Goal: Navigation & Orientation: Find specific page/section

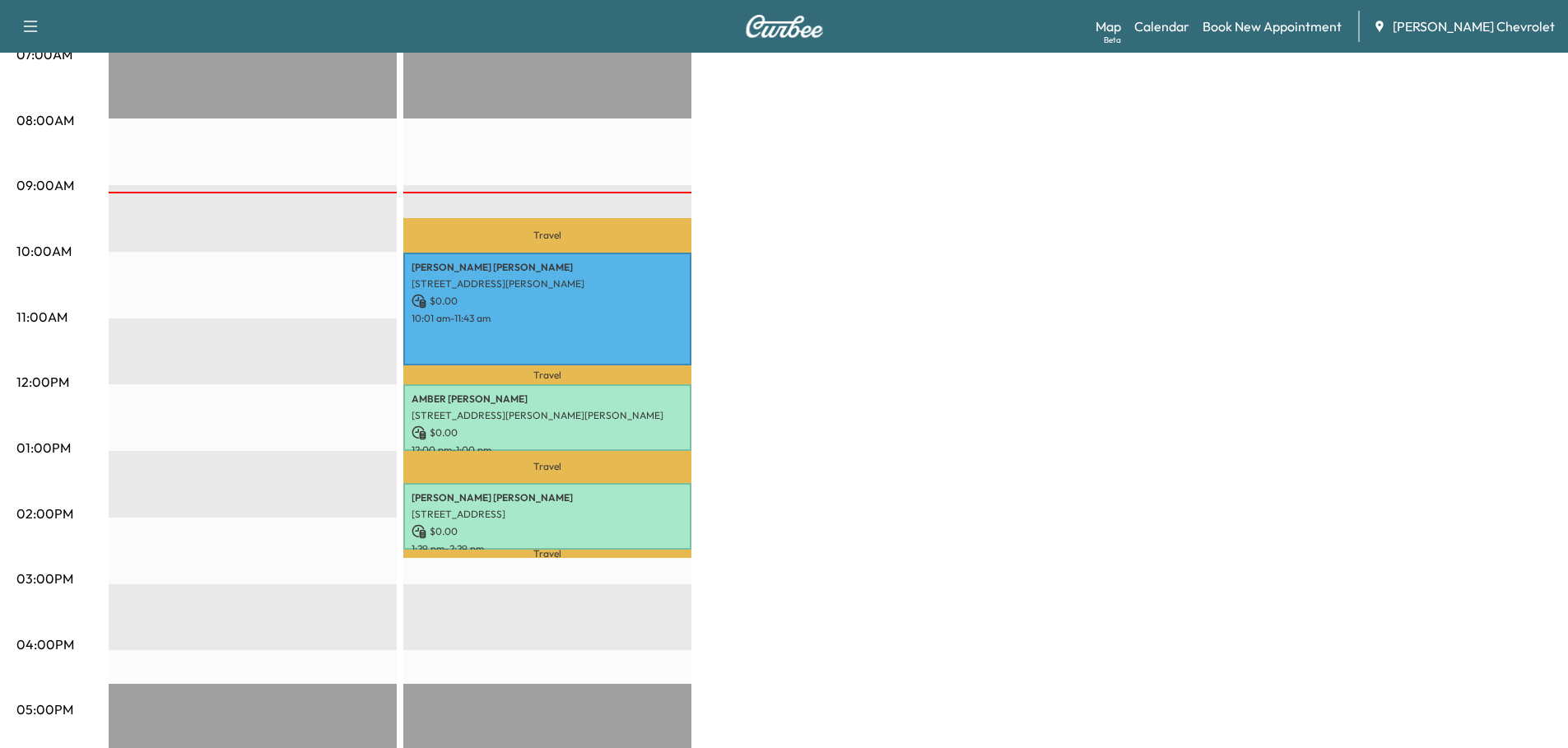
scroll to position [411, 0]
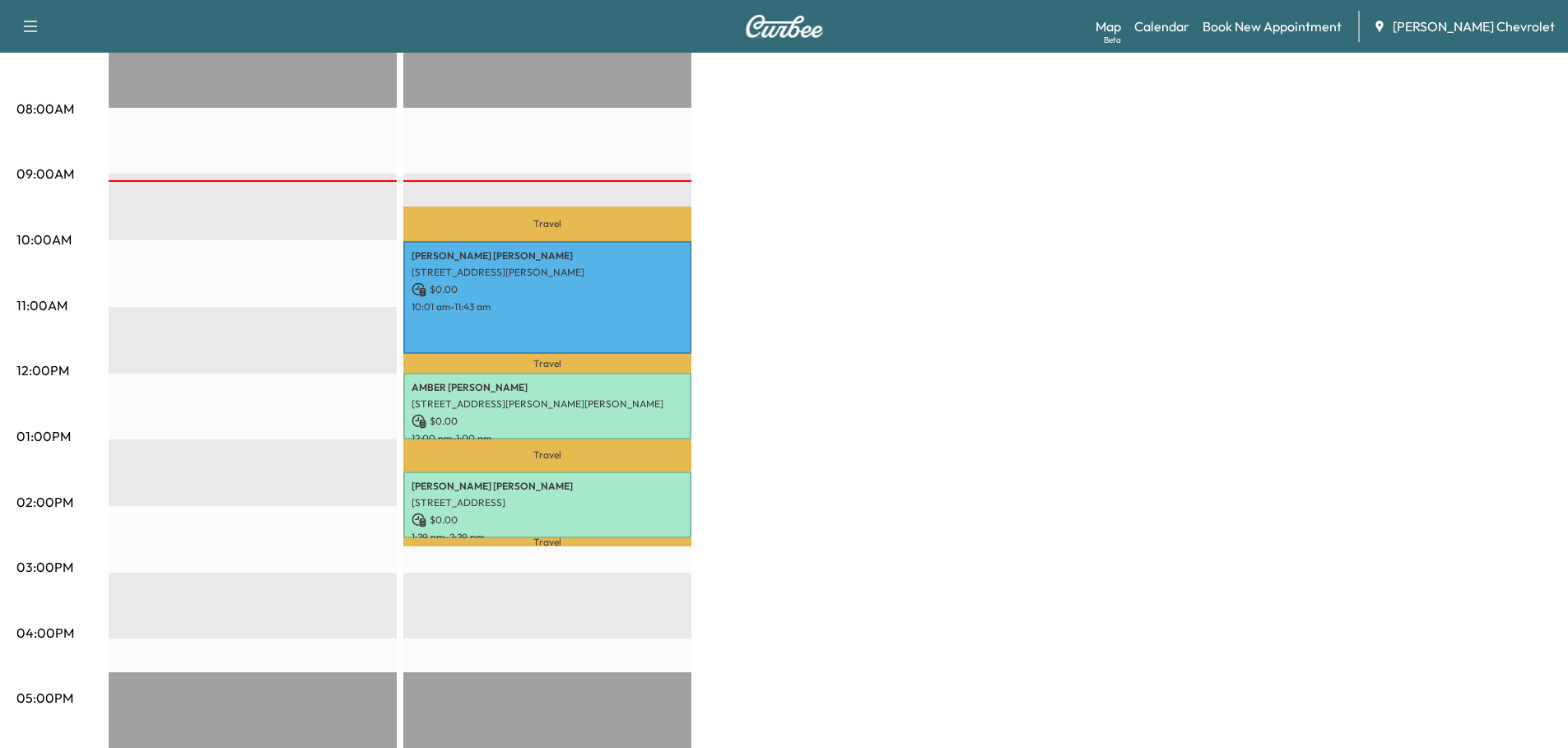
click at [1121, 23] on link "Map Beta" at bounding box center [1108, 26] width 26 height 20
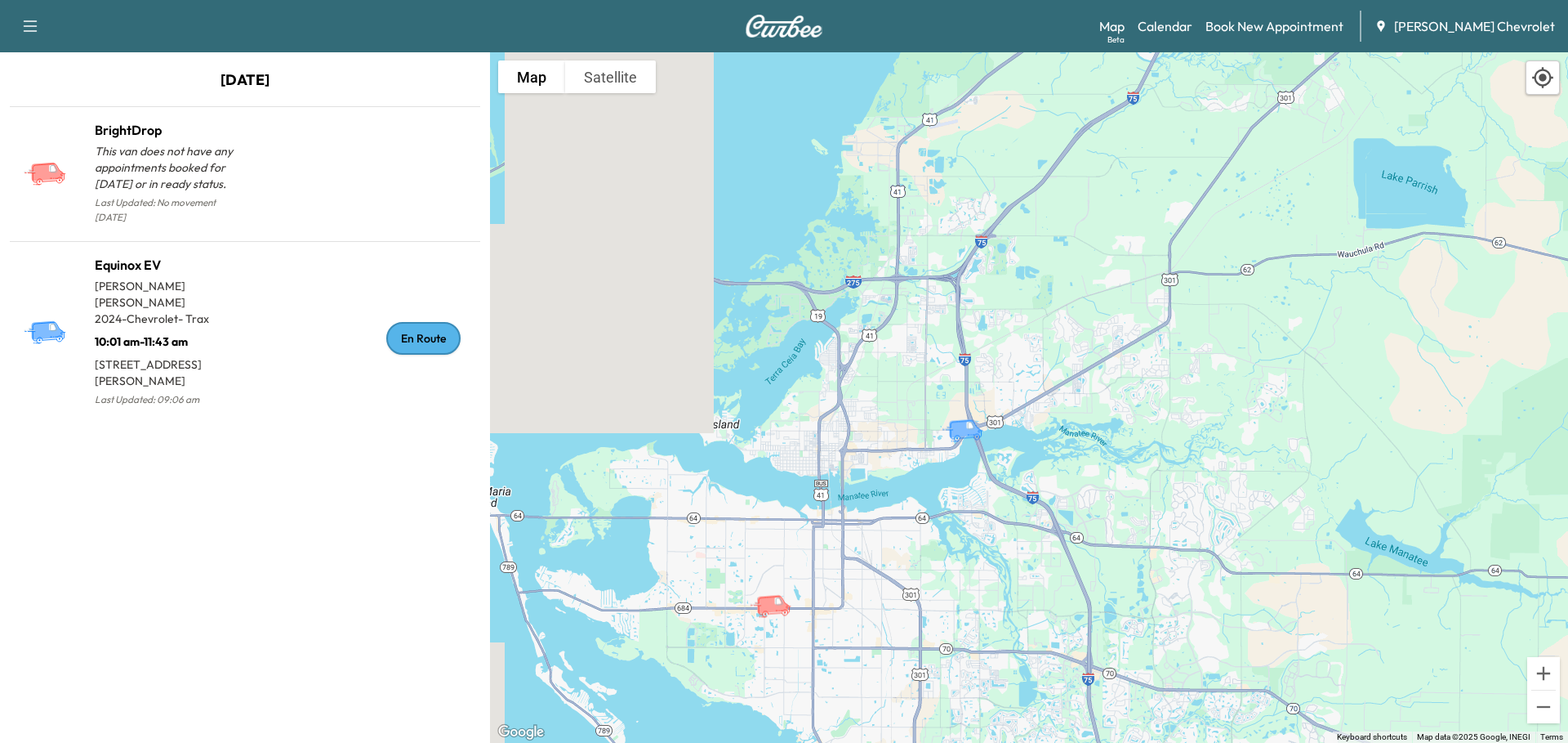
drag, startPoint x: 1213, startPoint y: 478, endPoint x: 1027, endPoint y: 531, distance: 193.4
click at [1027, 531] on div "To activate drag with keyboard, press Alt + Enter. Once in keyboard drag state,…" at bounding box center [1029, 398] width 1078 height 690
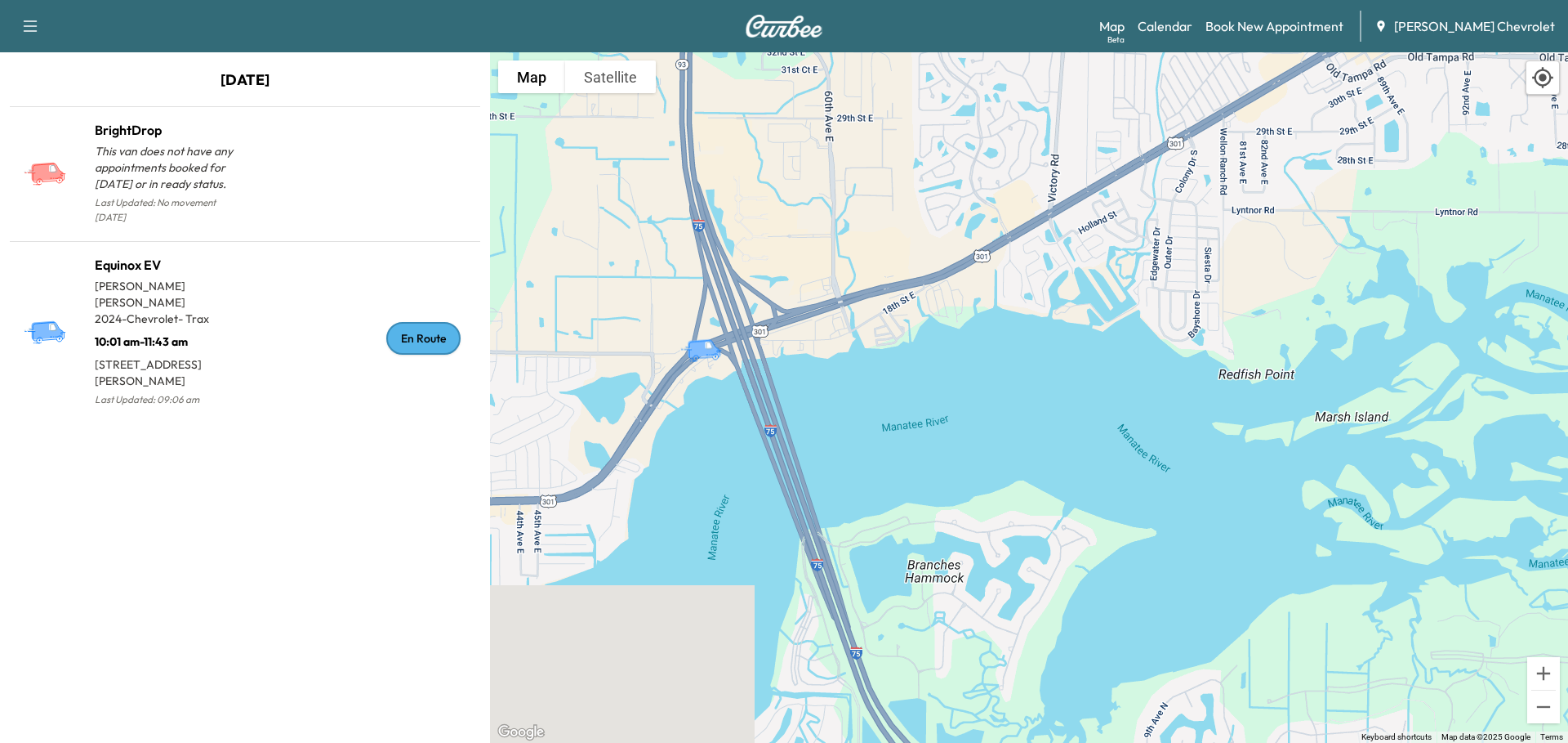
drag, startPoint x: 1129, startPoint y: 421, endPoint x: 1063, endPoint y: 466, distance: 79.9
click at [1063, 466] on div "To activate drag with keyboard, press Alt + Enter. Once in keyboard drag state,…" at bounding box center [1029, 398] width 1078 height 690
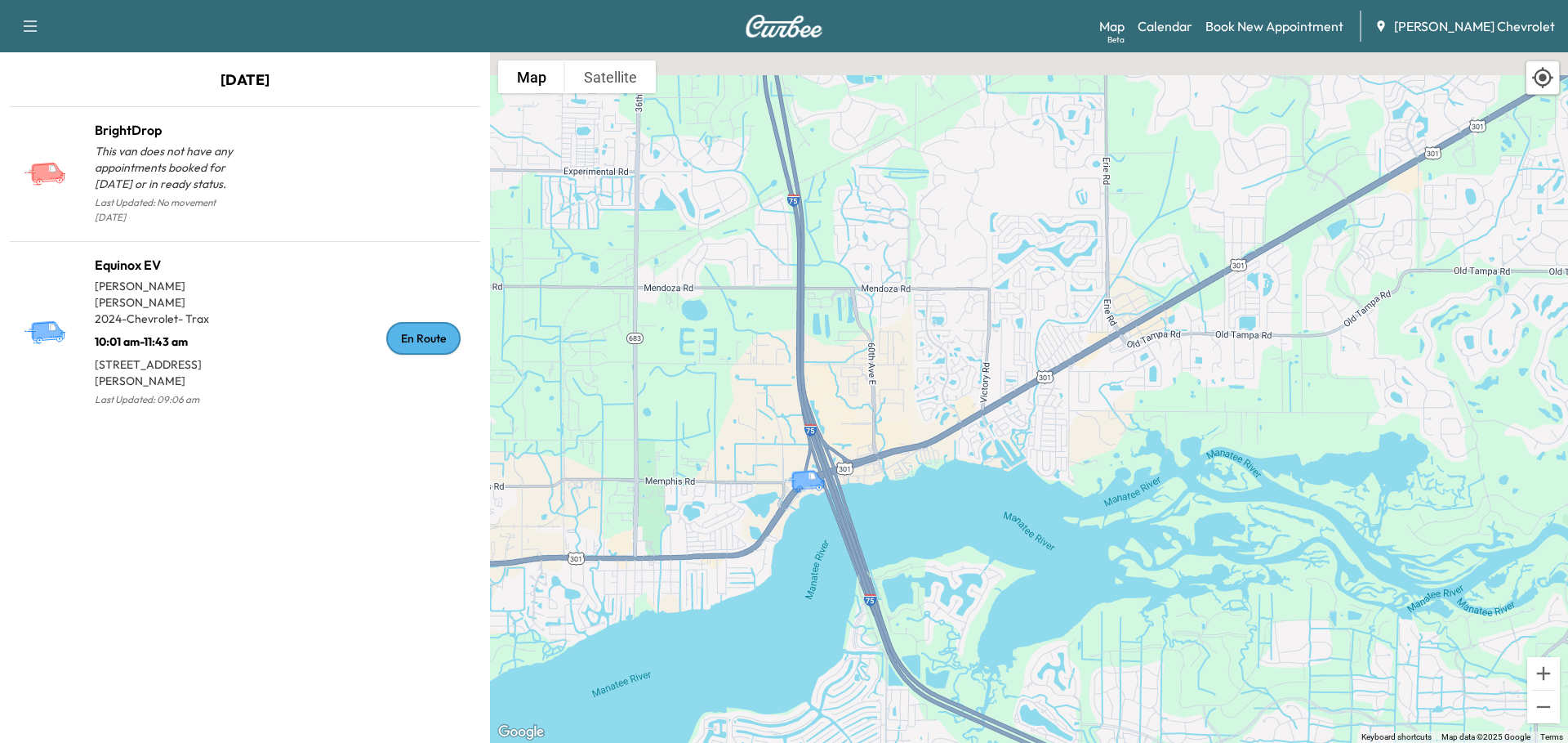
drag, startPoint x: 1221, startPoint y: 419, endPoint x: 1129, endPoint y: 505, distance: 125.9
click at [1131, 505] on div "To activate drag with keyboard, press Alt + Enter. Once in keyboard drag state,…" at bounding box center [1029, 398] width 1078 height 690
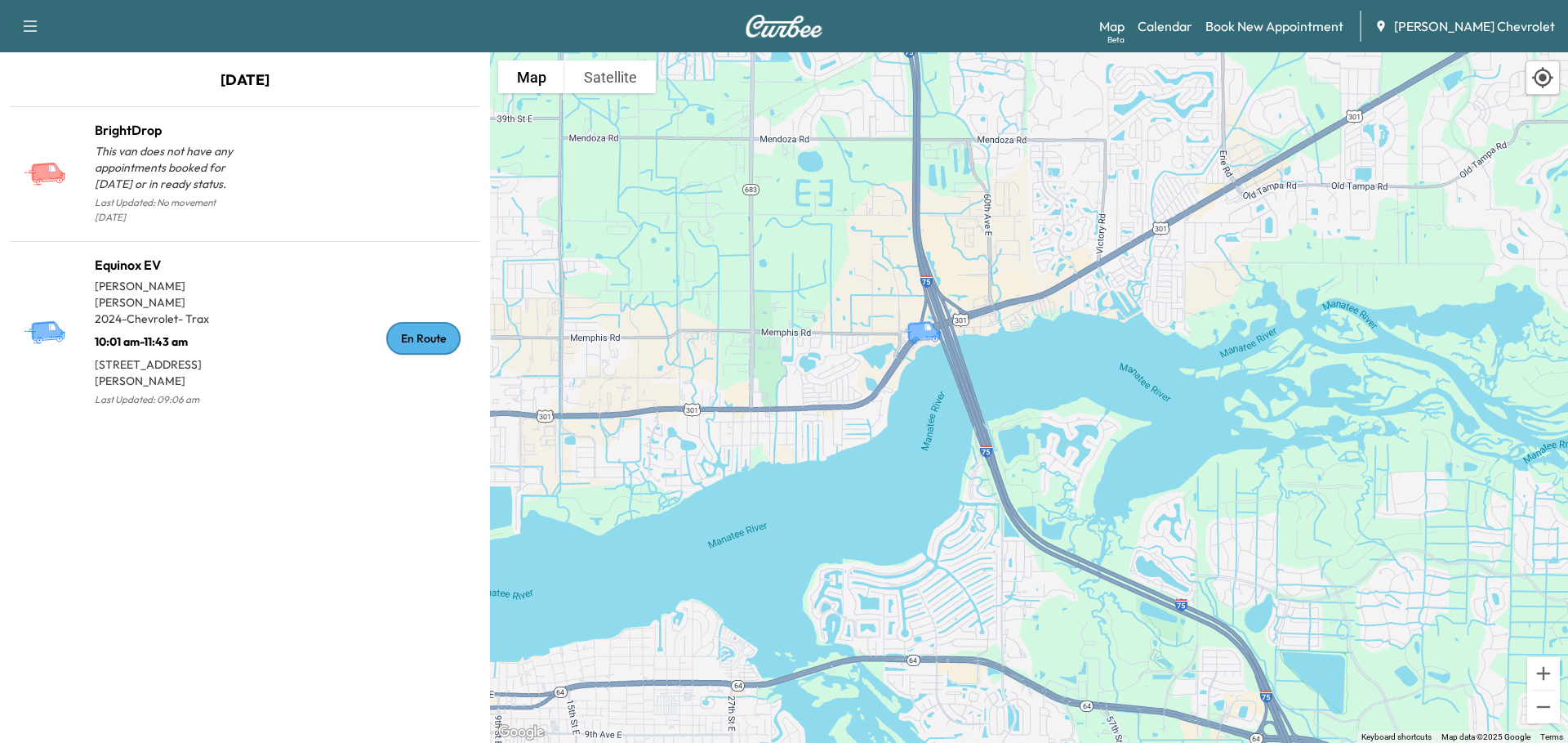
drag, startPoint x: 1098, startPoint y: 535, endPoint x: 1255, endPoint y: 368, distance: 229.2
click at [1254, 370] on div "To activate drag with keyboard, press Alt + Enter. Once in keyboard drag state,…" at bounding box center [1029, 398] width 1078 height 690
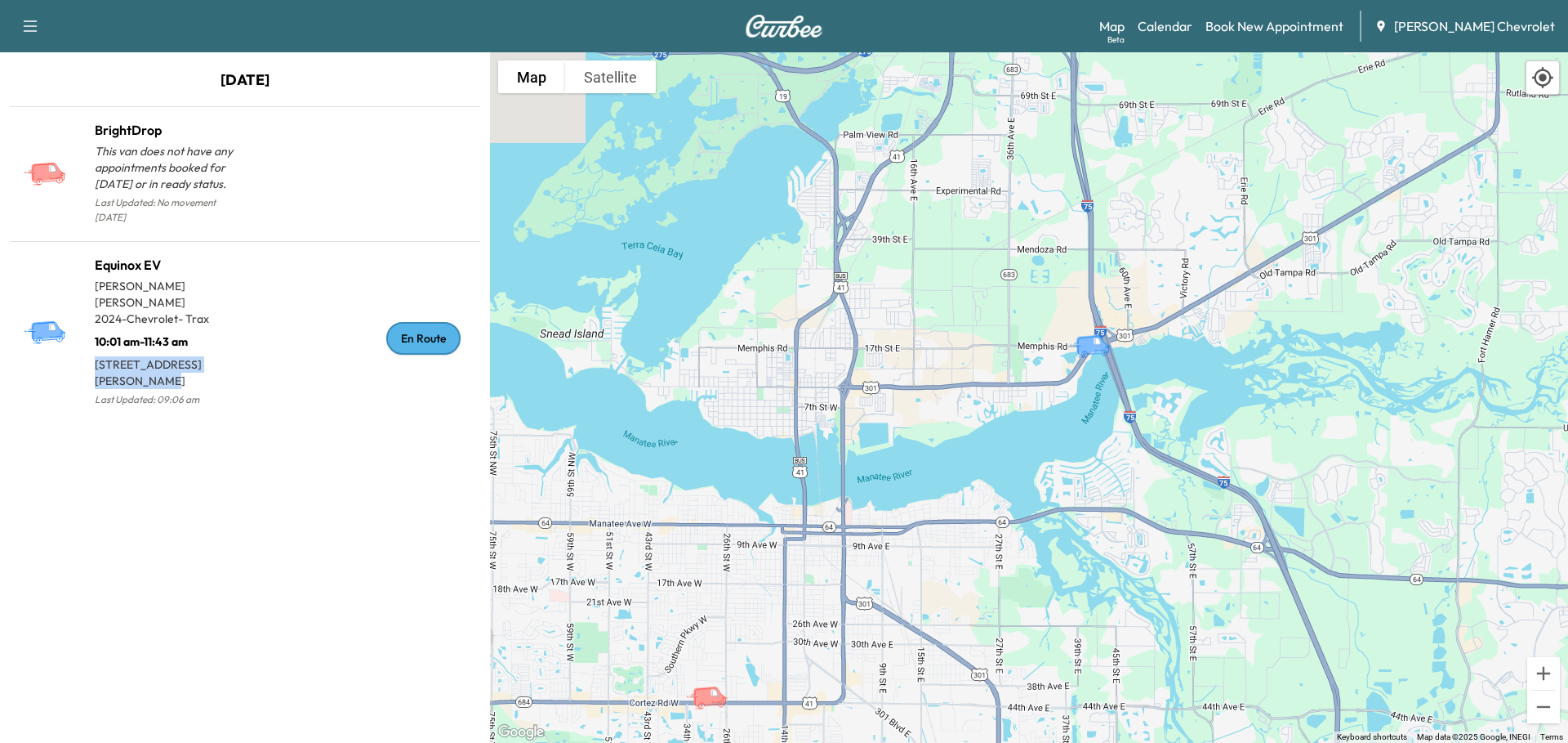
drag, startPoint x: 95, startPoint y: 332, endPoint x: 232, endPoint y: 333, distance: 137.0
click at [232, 350] on p "[STREET_ADDRESS][PERSON_NAME]" at bounding box center [169, 370] width 150 height 39
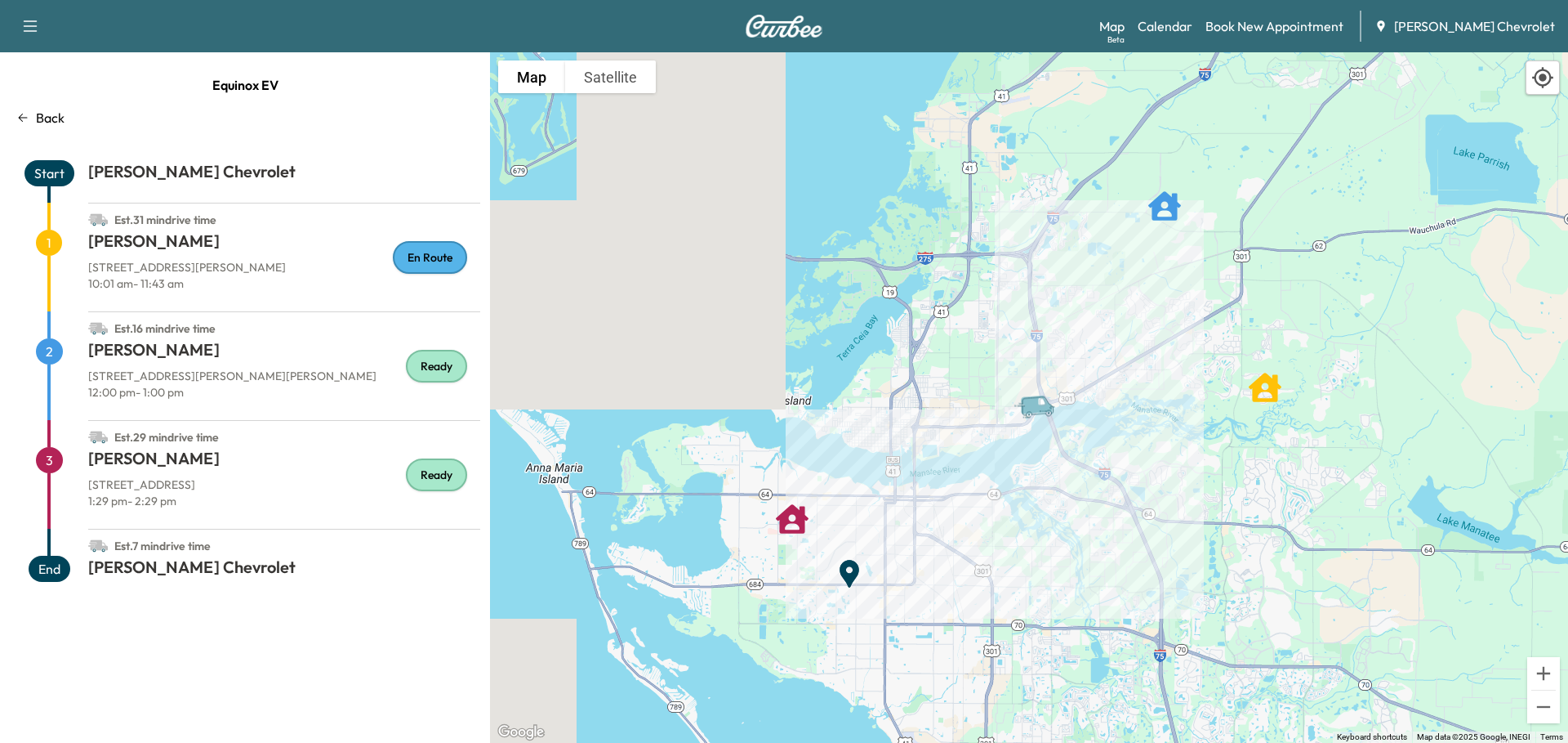
click at [212, 251] on h1 "[PERSON_NAME]" at bounding box center [283, 244] width 392 height 30
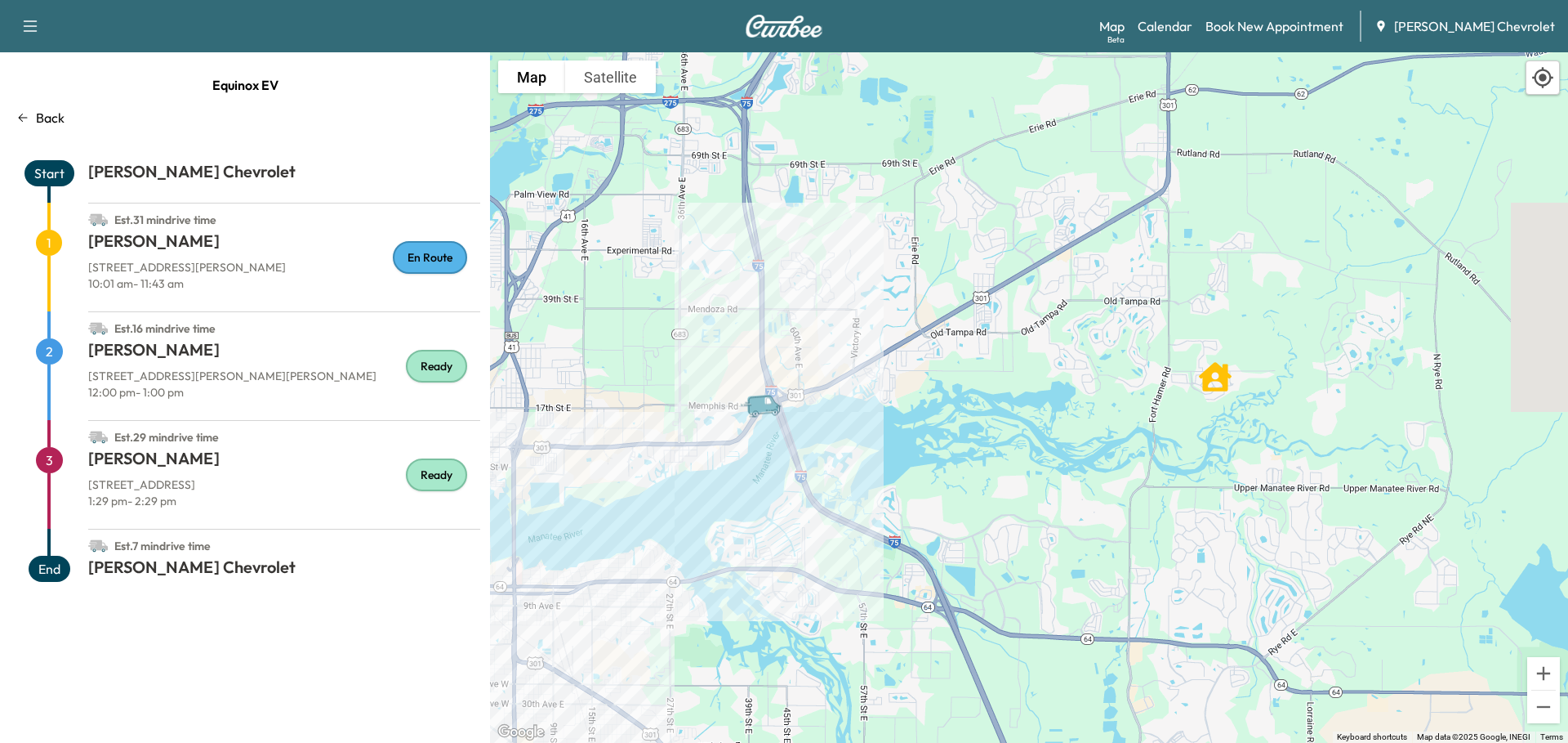
drag, startPoint x: 1224, startPoint y: 395, endPoint x: 1138, endPoint y: 393, distance: 86.0
click at [1138, 393] on div "To activate drag with keyboard, press Alt + Enter. Once in keyboard drag state,…" at bounding box center [1029, 398] width 1078 height 690
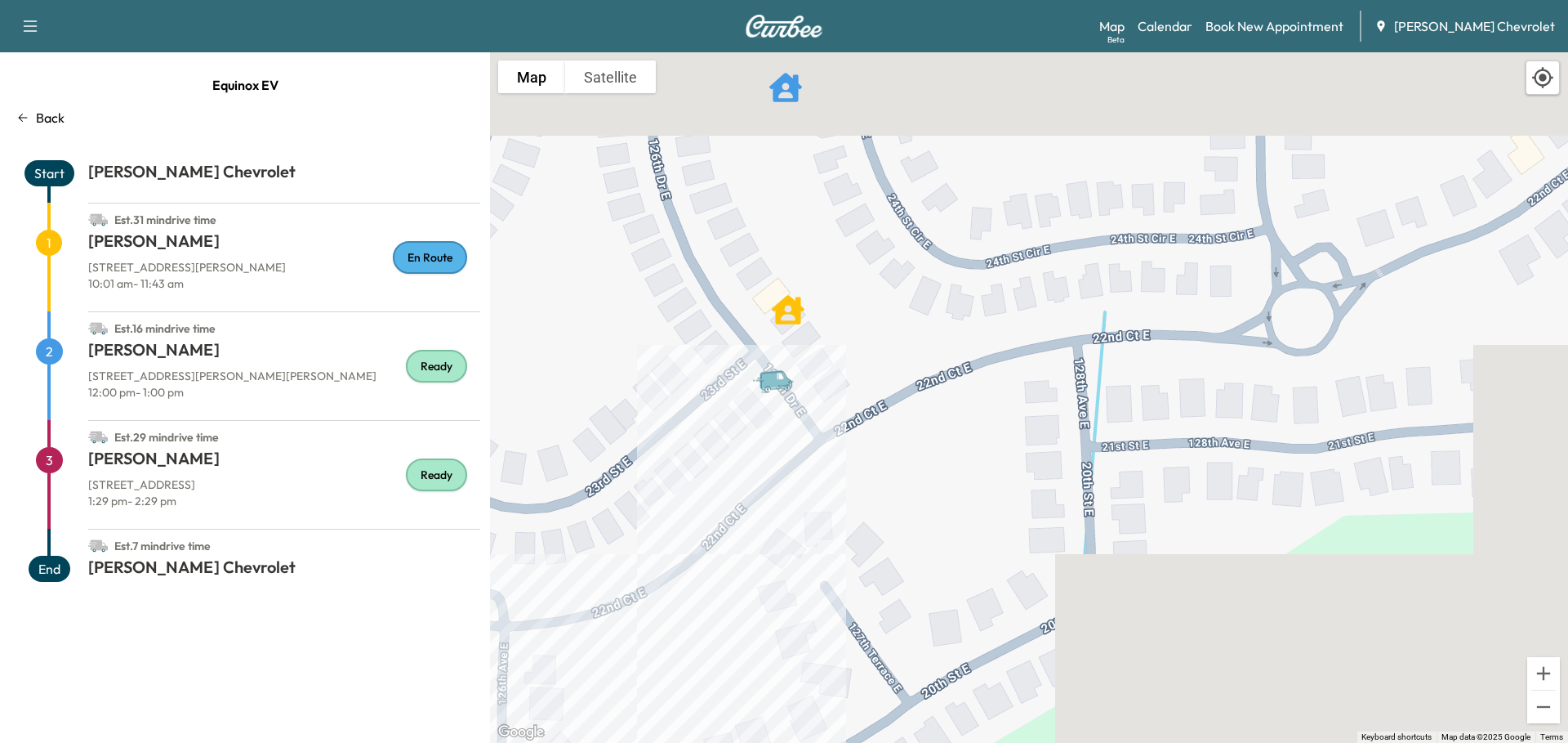
drag, startPoint x: 908, startPoint y: 198, endPoint x: 969, endPoint y: 695, distance: 500.7
click at [968, 694] on div "To activate drag with keyboard, press Alt + Enter. Once in keyboard drag state,…" at bounding box center [1029, 398] width 1078 height 690
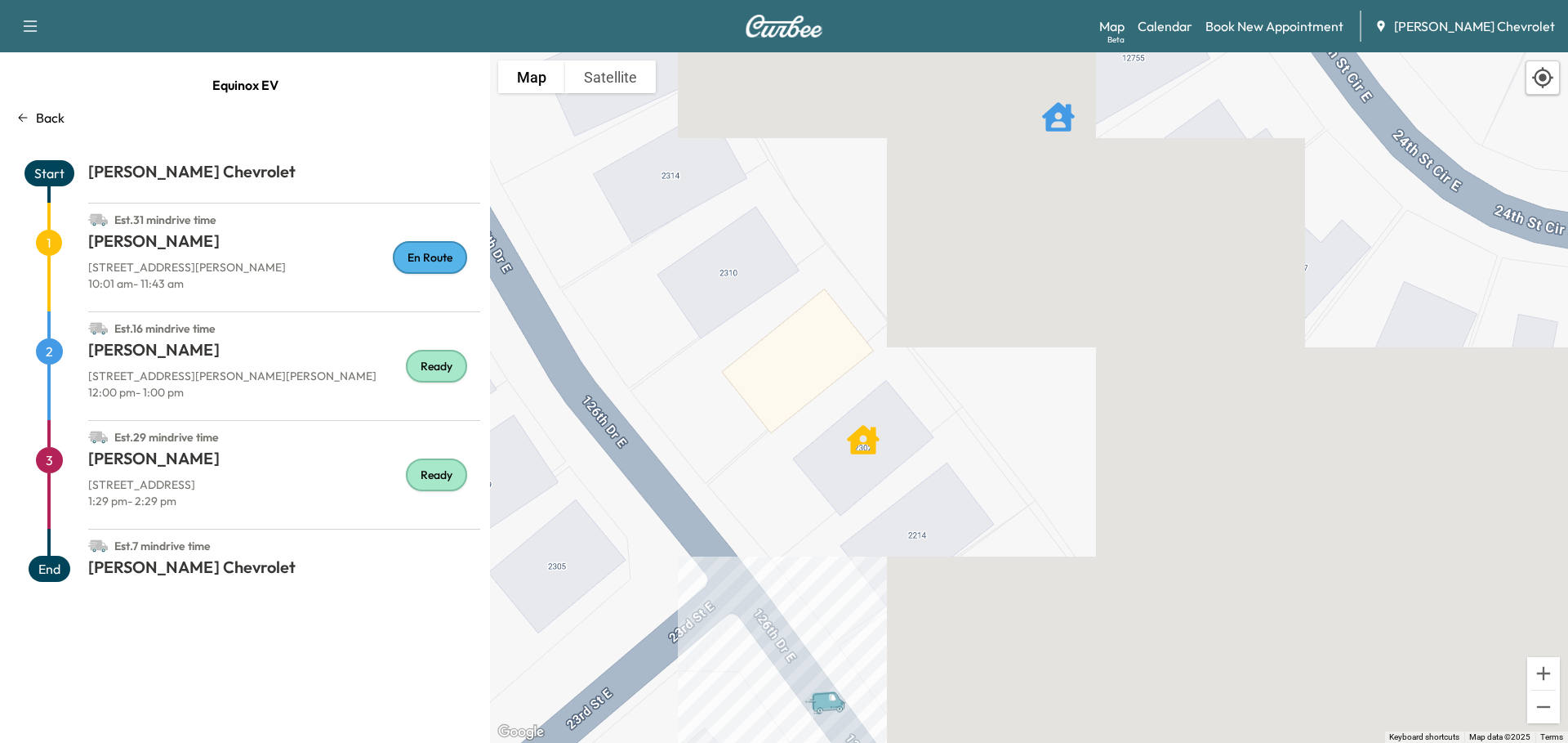
drag, startPoint x: 660, startPoint y: 211, endPoint x: 994, endPoint y: 717, distance: 606.3
click at [994, 717] on div "To activate drag with keyboard, press Alt + Enter. Once in keyboard drag state,…" at bounding box center [1029, 398] width 1078 height 690
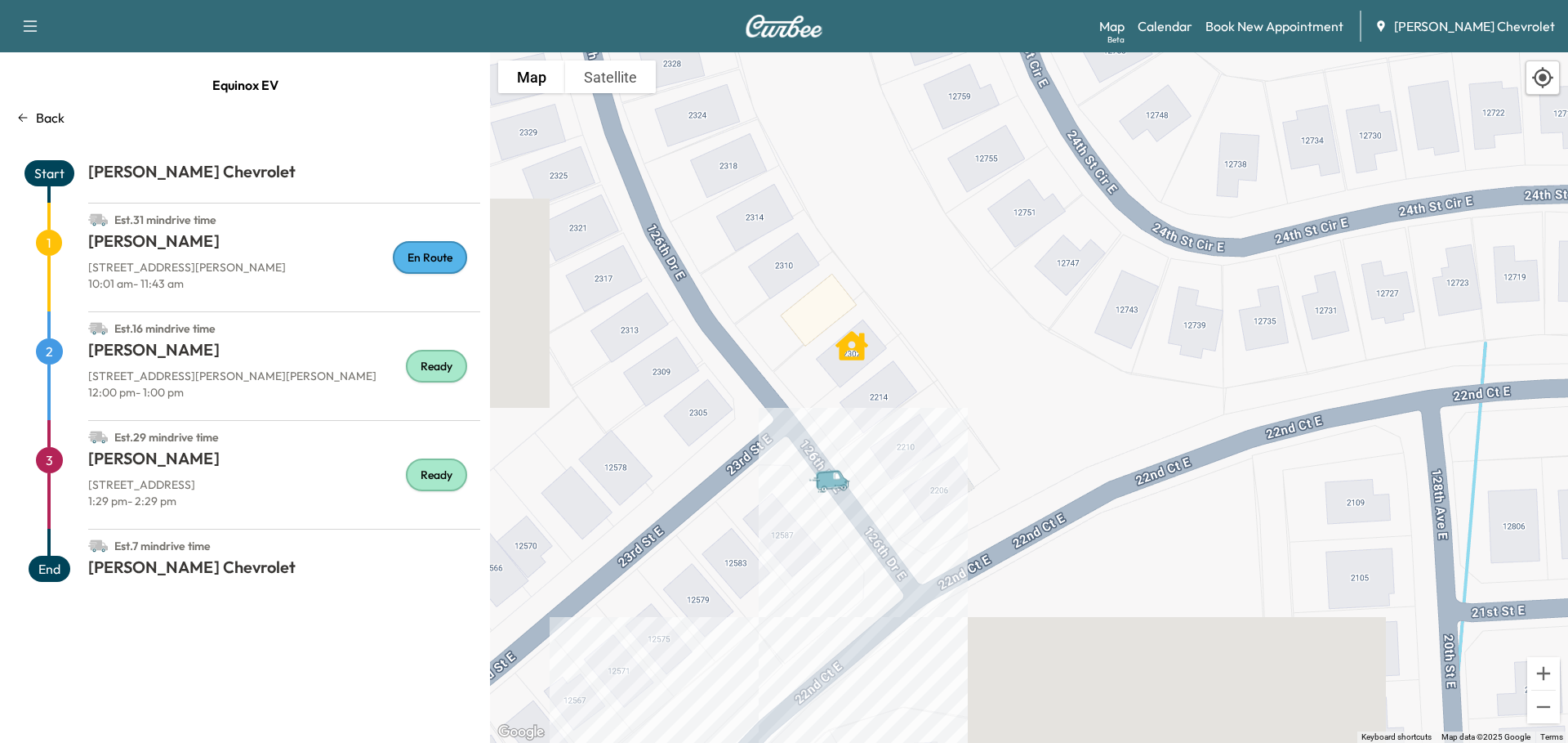
drag, startPoint x: 970, startPoint y: 624, endPoint x: 910, endPoint y: 422, distance: 210.7
click at [910, 422] on div "To activate drag with keyboard, press Alt + Enter. Once in keyboard drag state,…" at bounding box center [1029, 398] width 1078 height 690
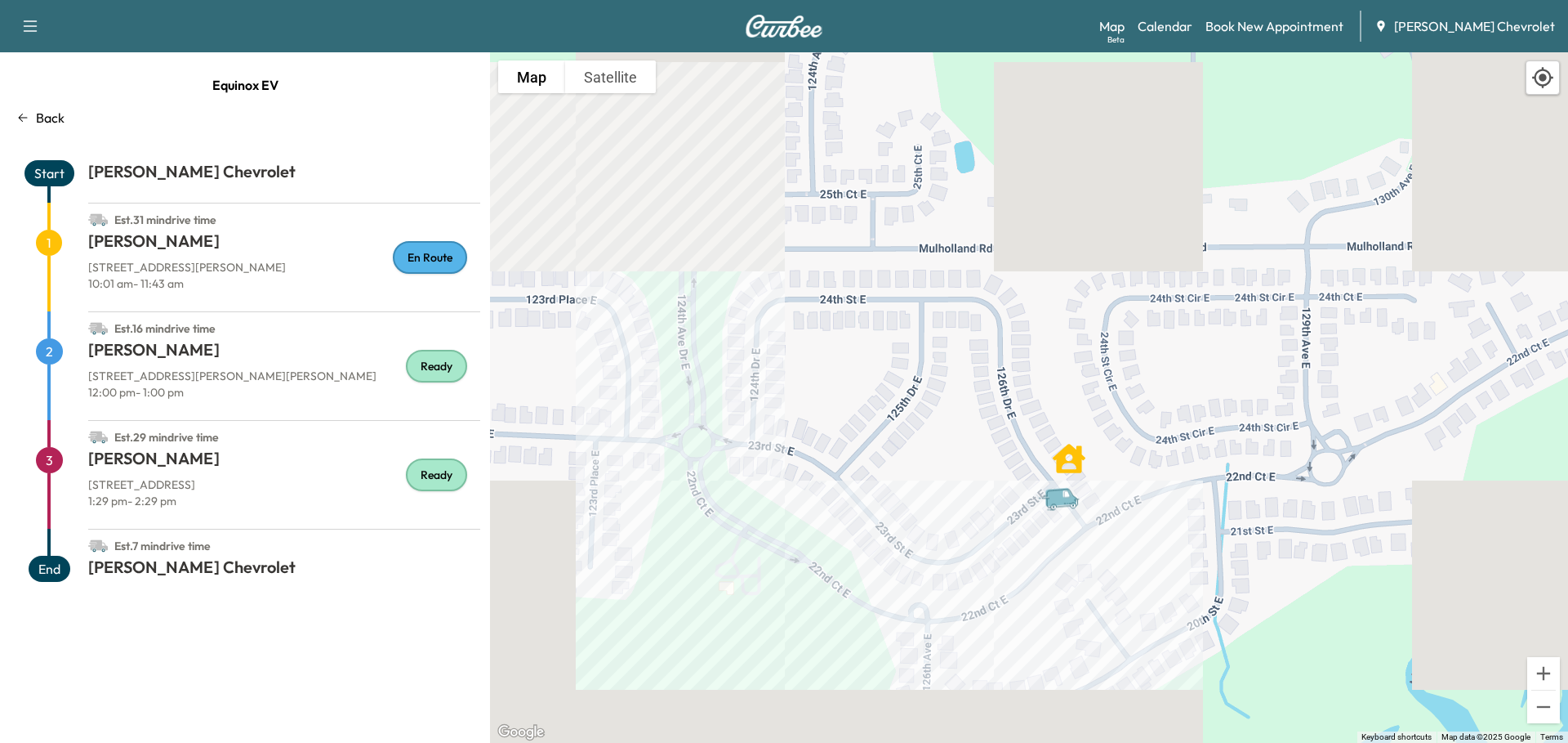
drag, startPoint x: 801, startPoint y: 436, endPoint x: 973, endPoint y: 484, distance: 178.6
click at [973, 484] on div "To activate drag with keyboard, press Alt + Enter. Once in keyboard drag state,…" at bounding box center [1029, 398] width 1078 height 690
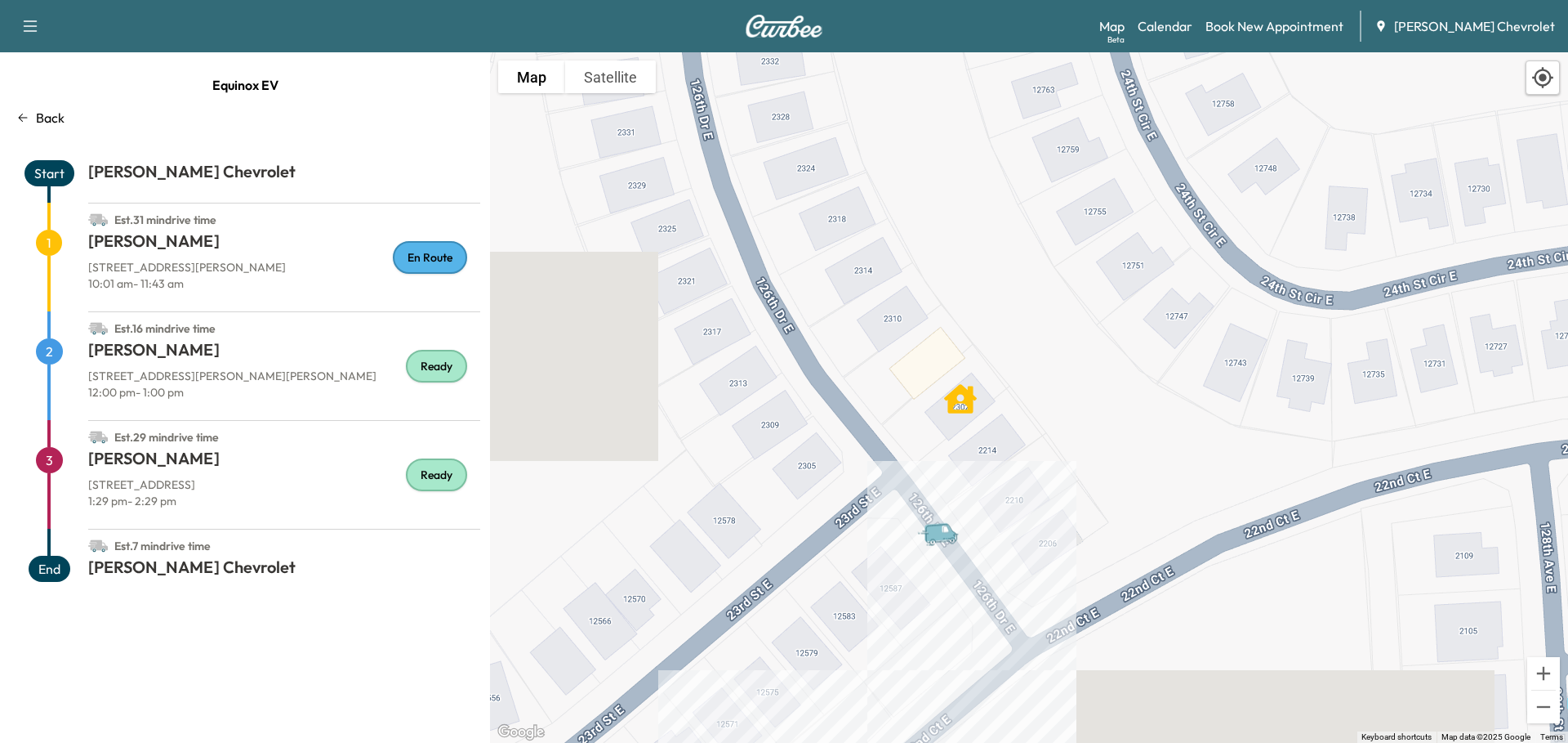
drag, startPoint x: 995, startPoint y: 510, endPoint x: 1077, endPoint y: 401, distance: 136.4
click at [1077, 401] on div "To activate drag with keyboard, press Alt + Enter. Once in keyboard drag state,…" at bounding box center [1029, 398] width 1078 height 690
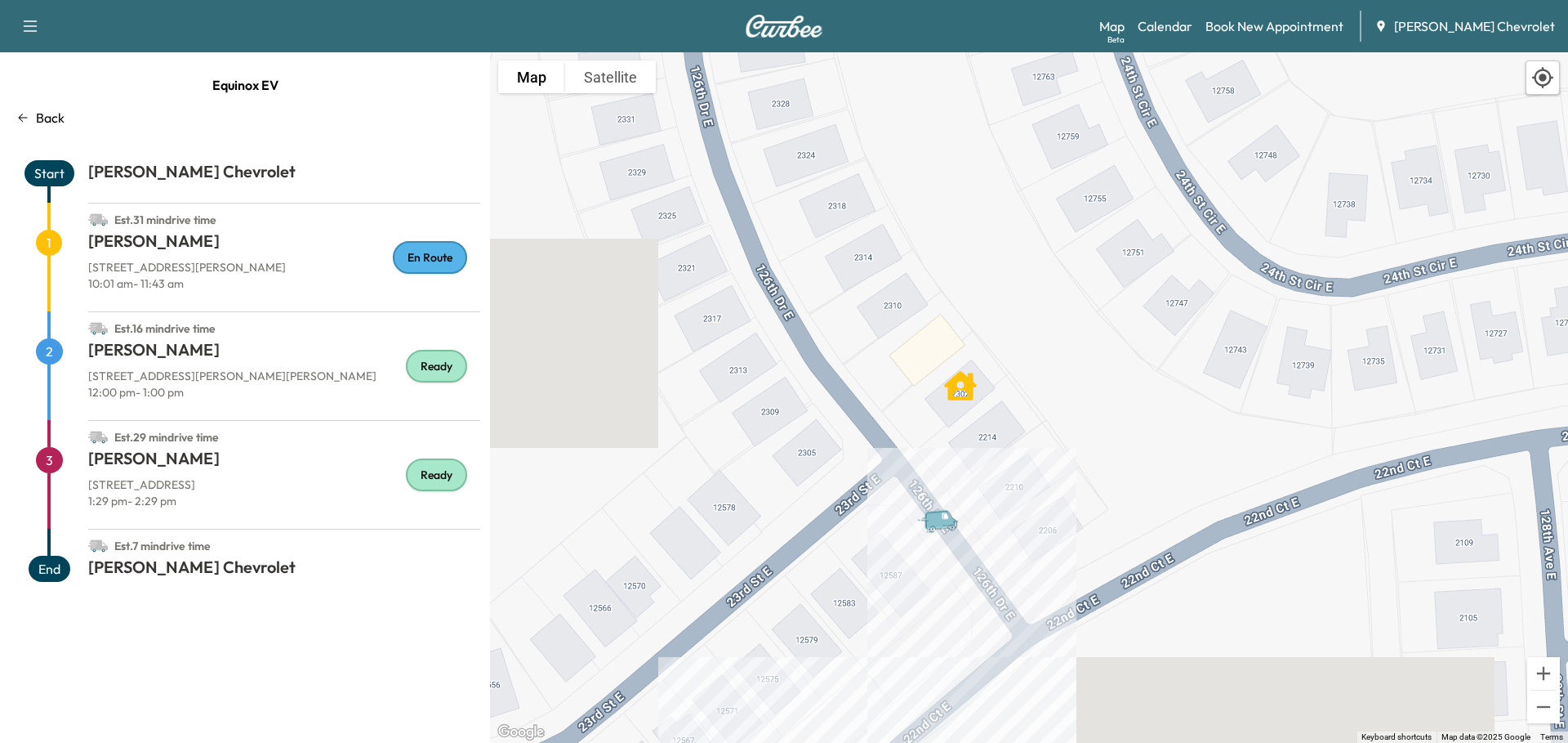
click at [226, 364] on h1 "[PERSON_NAME]" at bounding box center [283, 353] width 392 height 30
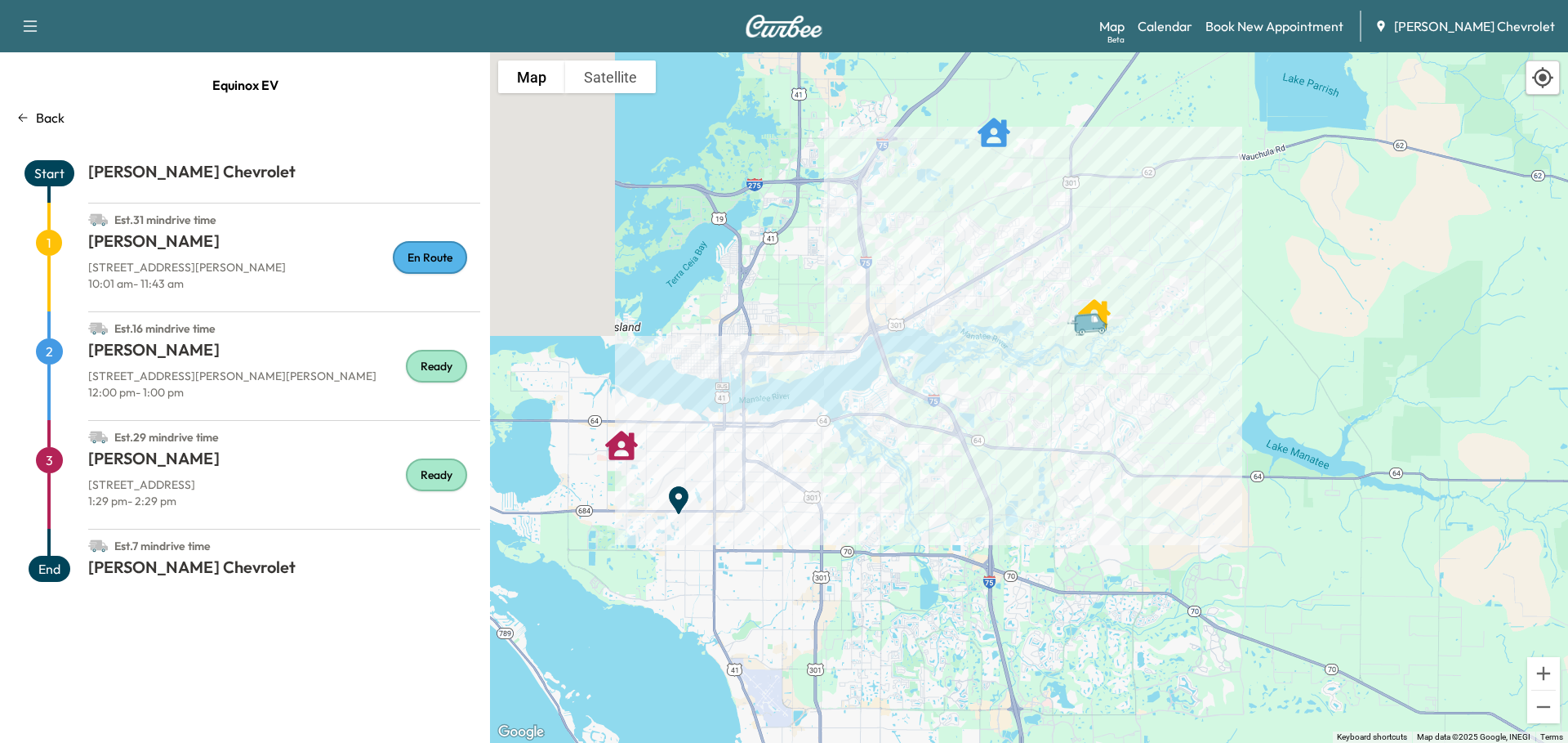
drag, startPoint x: 599, startPoint y: 358, endPoint x: 989, endPoint y: 360, distance: 390.0
click at [989, 361] on div "To activate drag with keyboard, press Alt + Enter. Once in keyboard drag state,…" at bounding box center [1029, 398] width 1078 height 690
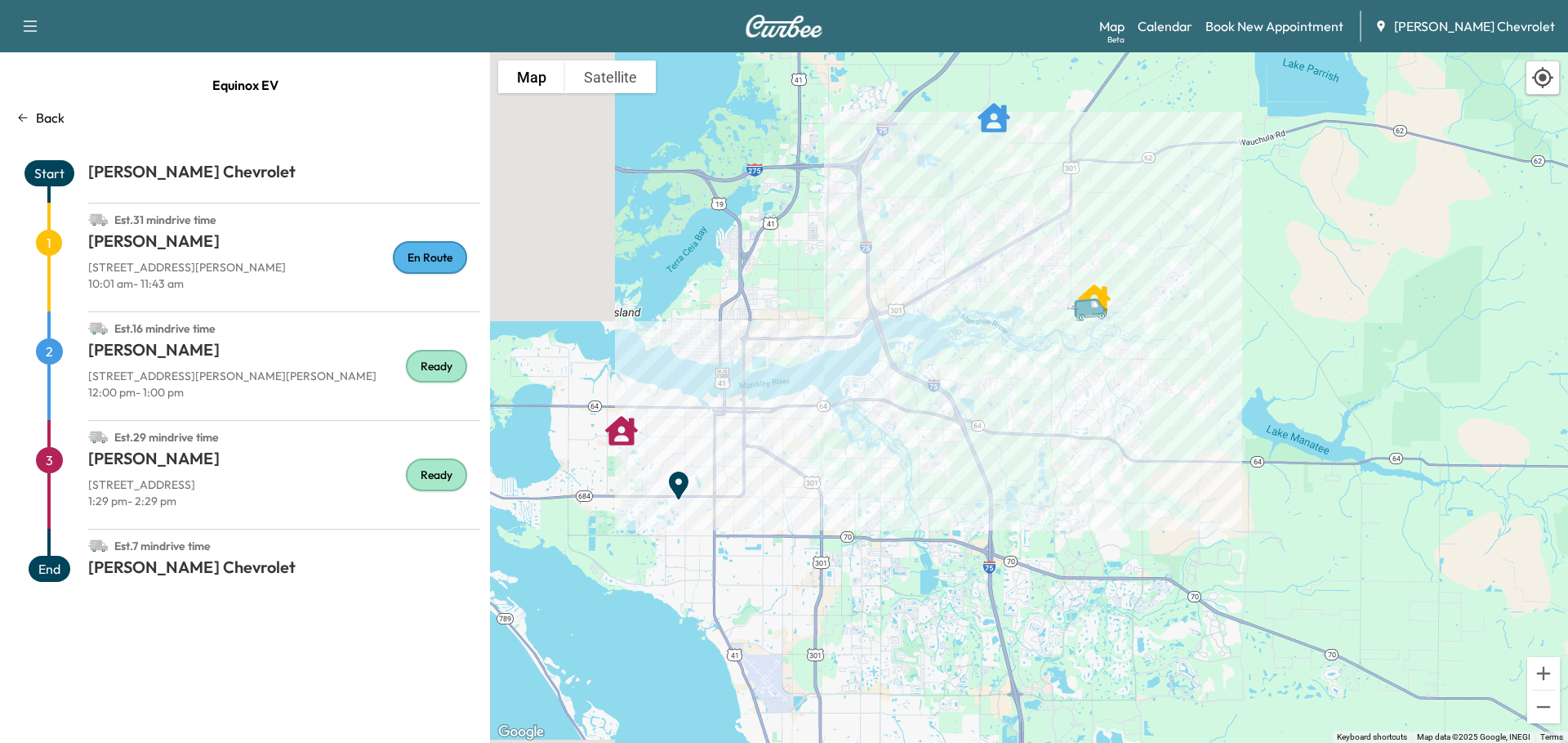
click at [224, 353] on h1 "[PERSON_NAME]" at bounding box center [283, 353] width 392 height 30
click at [52, 349] on span "2" at bounding box center [49, 352] width 27 height 26
click at [145, 347] on h1 "[PERSON_NAME]" at bounding box center [283, 353] width 392 height 30
drag, startPoint x: 87, startPoint y: 375, endPoint x: 207, endPoint y: 371, distance: 120.1
click at [207, 371] on div "Est. 16 min drive time 2 AMBER STEFFENSMEIER 10428 Wet Marsh Cv, Parrish, FL 34…" at bounding box center [245, 366] width 471 height 108
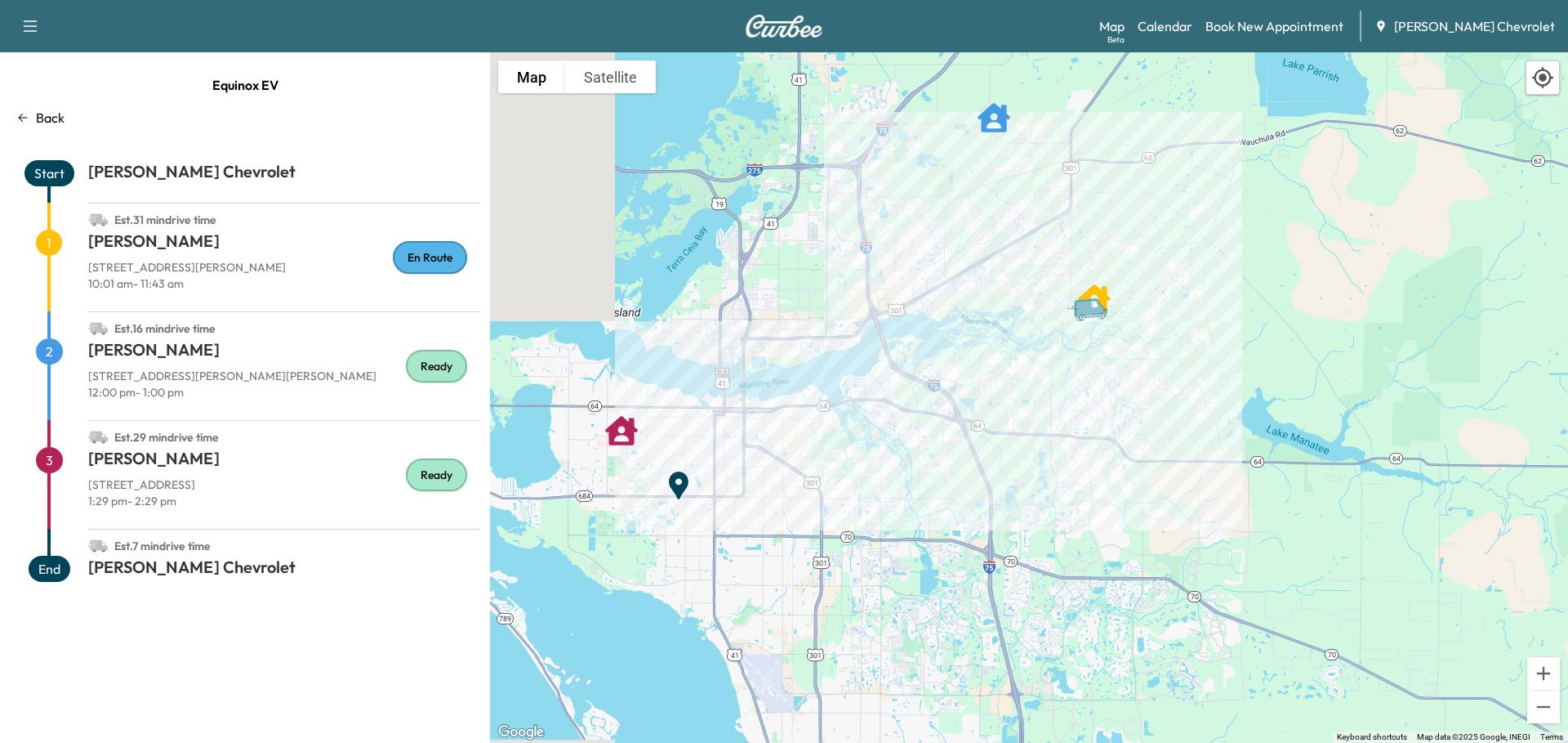
click at [246, 372] on p "[STREET_ADDRESS][PERSON_NAME][PERSON_NAME]" at bounding box center [283, 376] width 392 height 16
drag, startPoint x: 88, startPoint y: 374, endPoint x: 282, endPoint y: 372, distance: 194.0
click at [282, 372] on p "[STREET_ADDRESS][PERSON_NAME][PERSON_NAME]" at bounding box center [283, 376] width 392 height 16
copy p "[STREET_ADDRESS][PERSON_NAME][PERSON_NAME]"
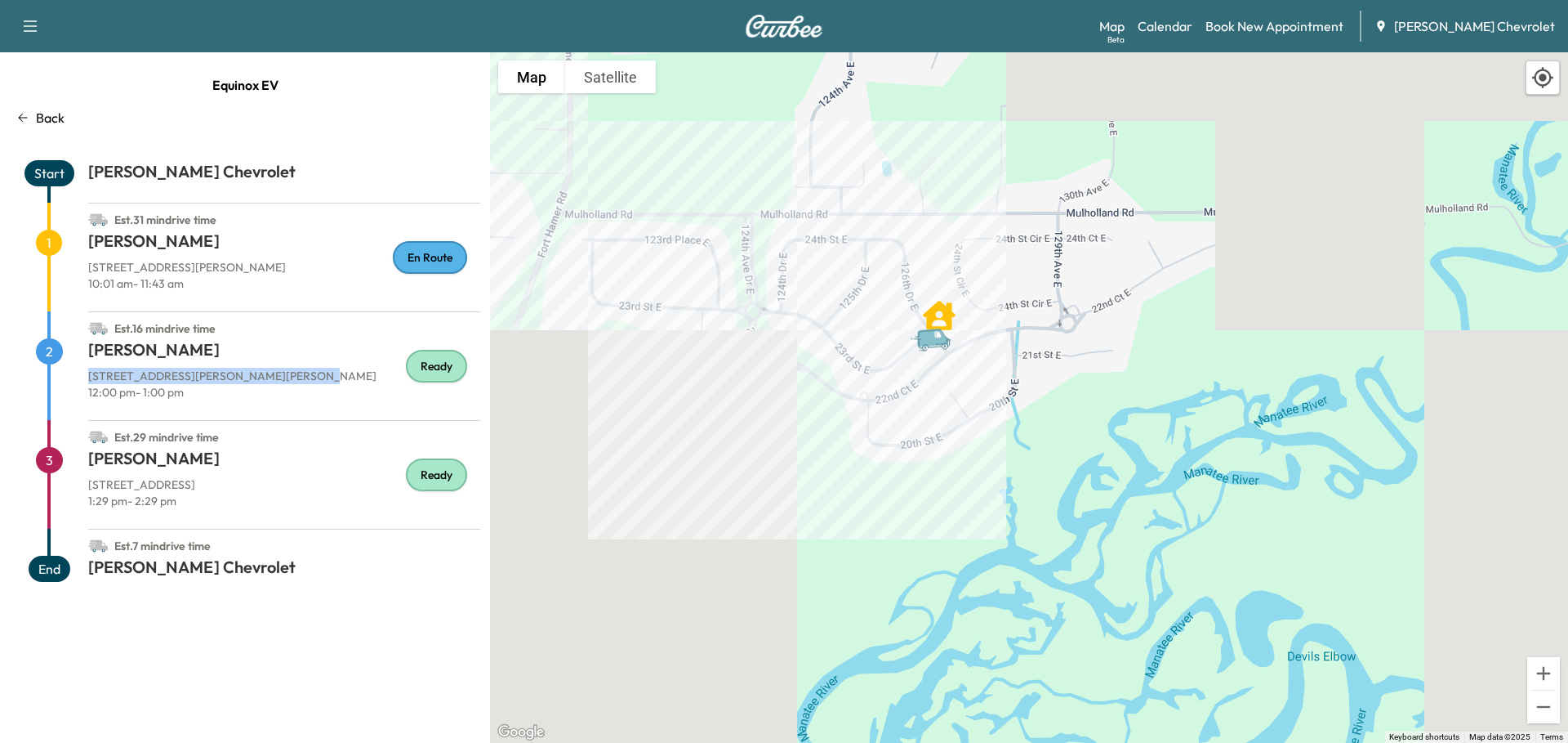
drag, startPoint x: 890, startPoint y: 431, endPoint x: 986, endPoint y: 382, distance: 107.8
click at [986, 382] on div "To activate drag with keyboard, press Alt + Enter. Once in keyboard drag state,…" at bounding box center [1029, 398] width 1078 height 690
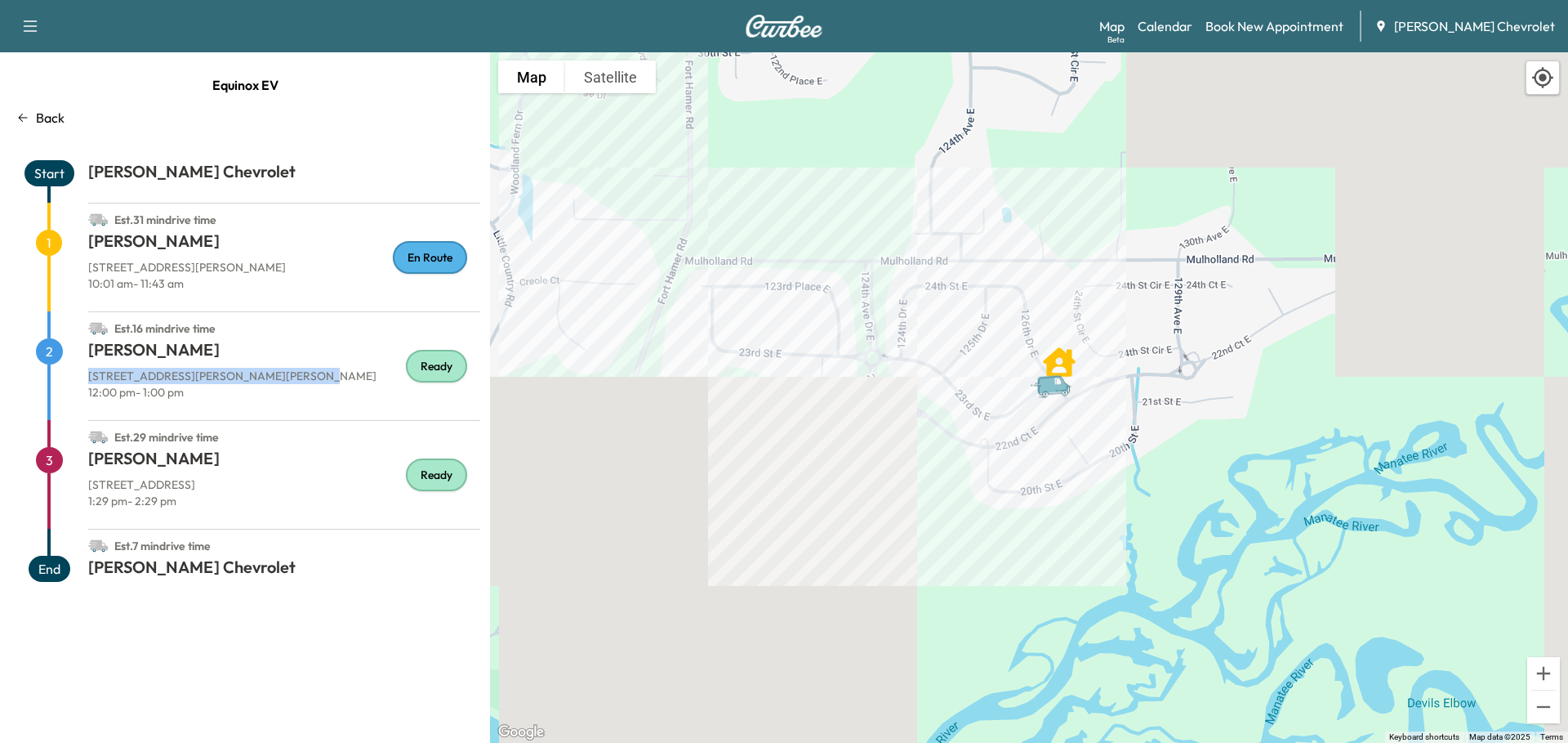
drag, startPoint x: 833, startPoint y: 293, endPoint x: 954, endPoint y: 340, distance: 129.8
click at [954, 340] on div "To activate drag with keyboard, press Alt + Enter. Once in keyboard drag state,…" at bounding box center [1029, 398] width 1078 height 690
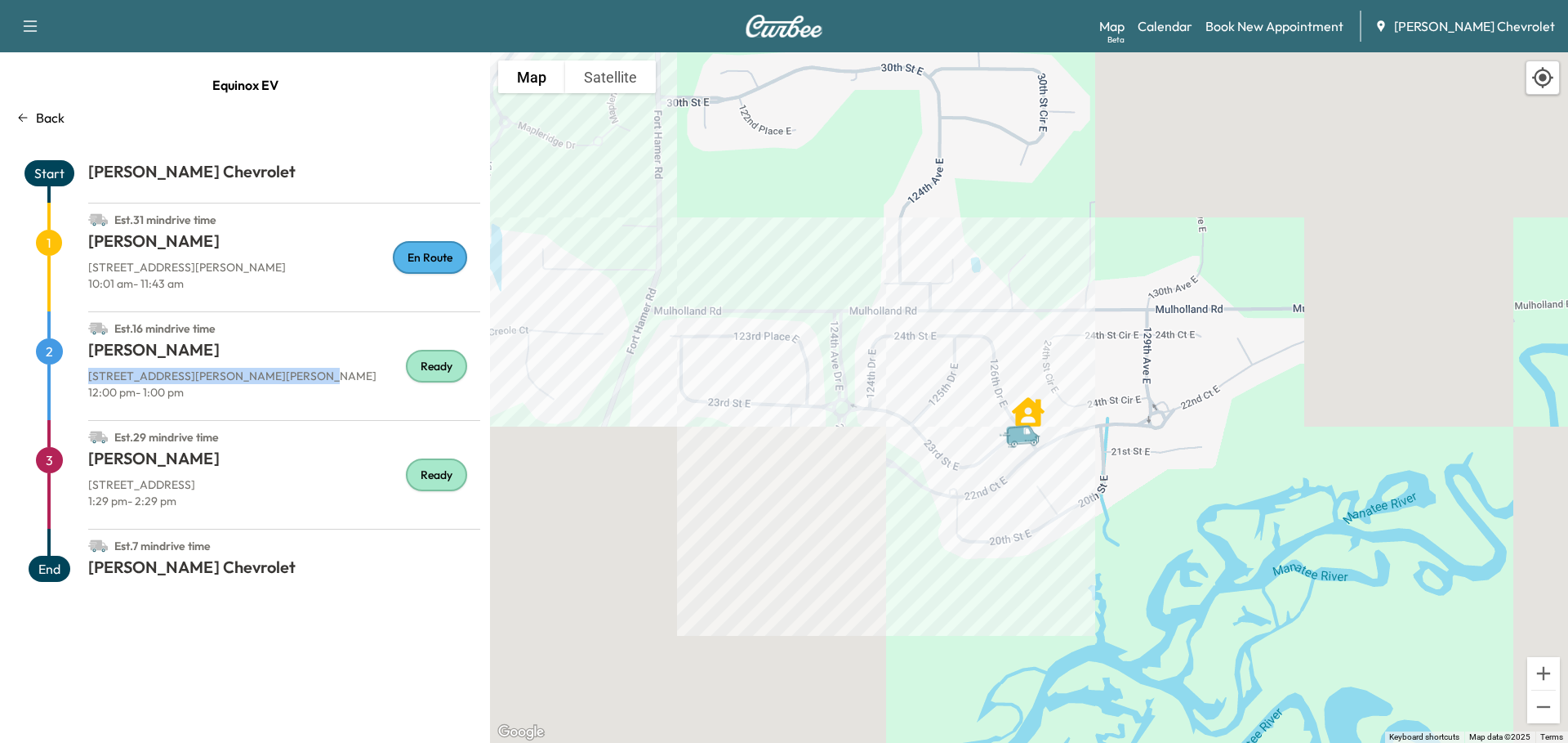
drag, startPoint x: 963, startPoint y: 229, endPoint x: 931, endPoint y: 284, distance: 63.6
click at [931, 284] on div "To activate drag with keyboard, press Alt + Enter. Once in keyboard drag state,…" at bounding box center [1029, 398] width 1078 height 690
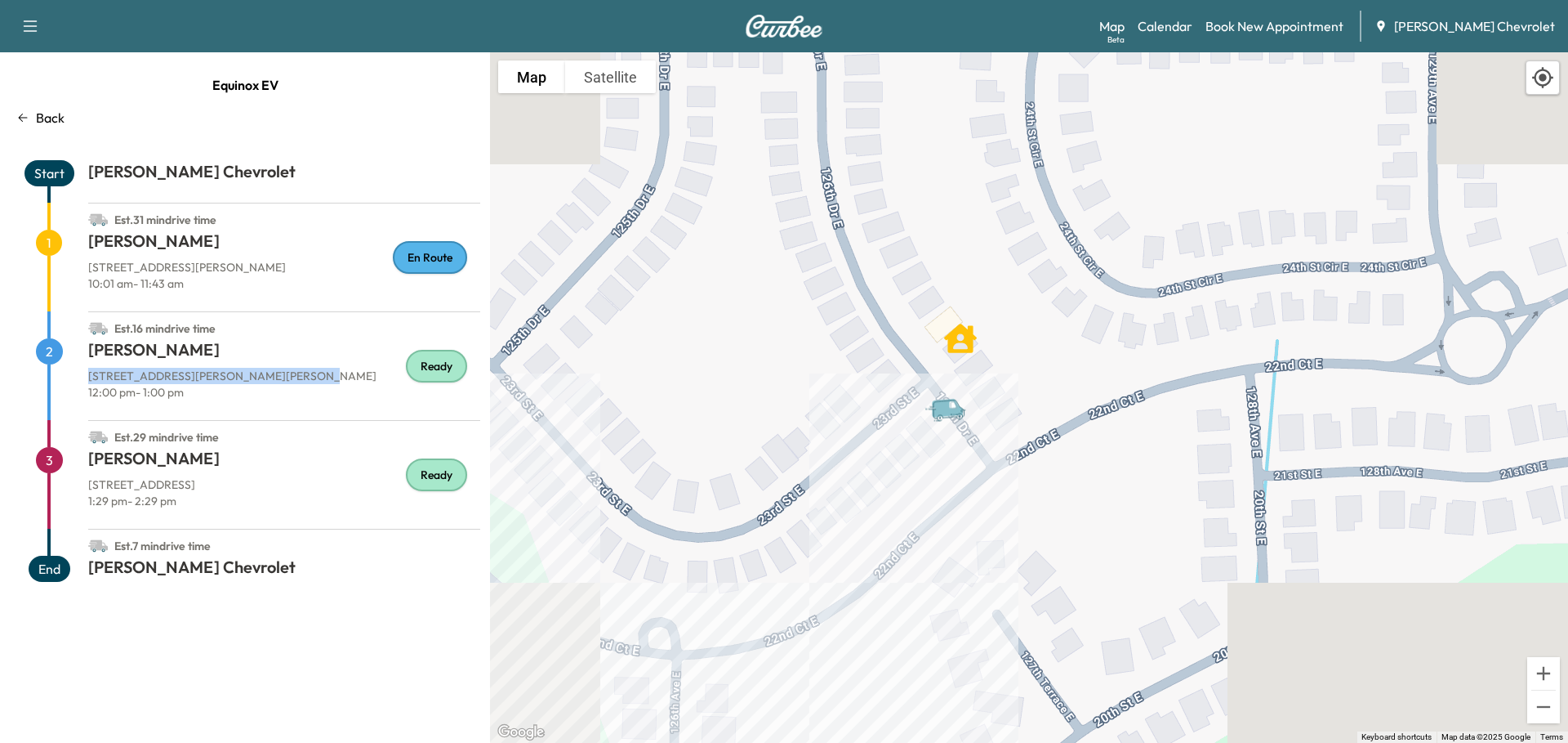
drag, startPoint x: 955, startPoint y: 436, endPoint x: 1045, endPoint y: 390, distance: 101.1
click at [1045, 390] on div "To activate drag with keyboard, press Alt + Enter. Once in keyboard drag state,…" at bounding box center [1029, 398] width 1078 height 690
drag, startPoint x: 88, startPoint y: 482, endPoint x: 285, endPoint y: 487, distance: 197.1
click at [285, 487] on p "[STREET_ADDRESS]" at bounding box center [283, 485] width 392 height 16
copy p "[STREET_ADDRESS]"
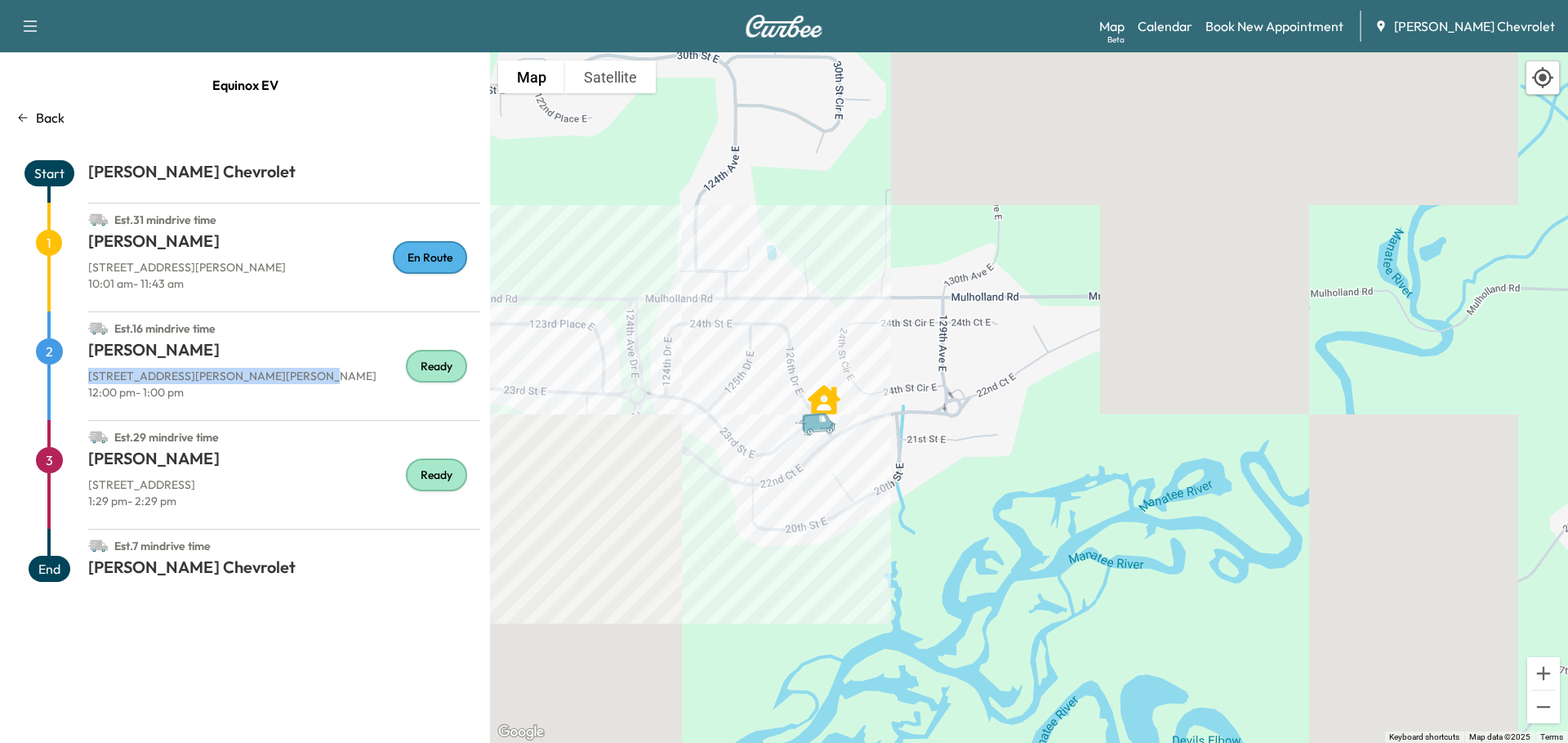
drag, startPoint x: 89, startPoint y: 265, endPoint x: 258, endPoint y: 259, distance: 169.1
click at [258, 259] on p "[STREET_ADDRESS][PERSON_NAME]" at bounding box center [283, 267] width 392 height 16
copy p "[STREET_ADDRESS][PERSON_NAME]"
